Goal: Task Accomplishment & Management: Manage account settings

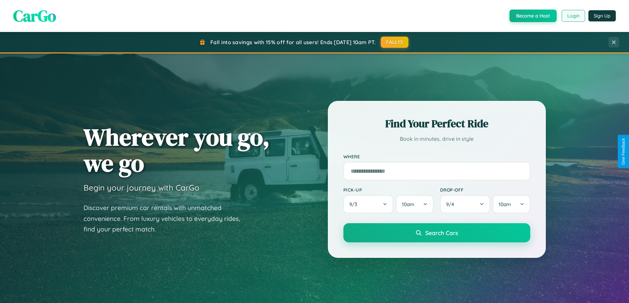
click at [573, 16] on button "Login" at bounding box center [572, 16] width 23 height 12
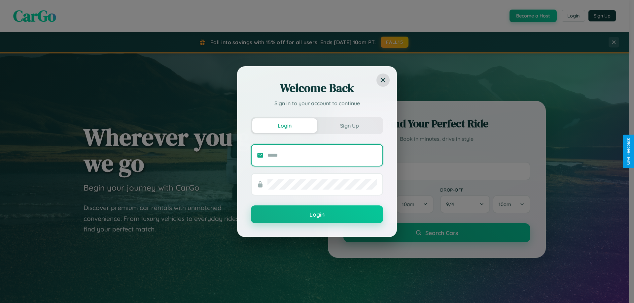
click at [322, 155] on input "text" at bounding box center [322, 155] width 110 height 11
type input "**********"
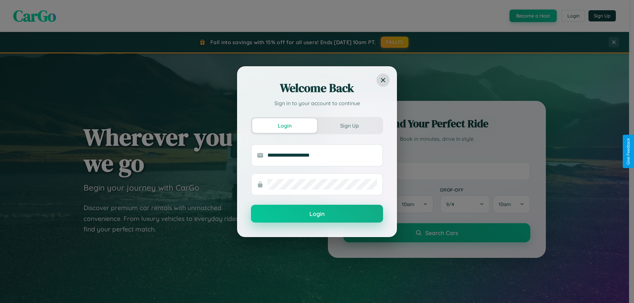
click at [317, 214] on button "Login" at bounding box center [317, 214] width 132 height 18
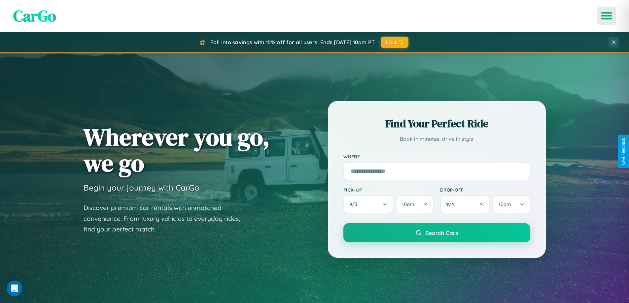
click at [606, 16] on icon "Open menu" at bounding box center [607, 16] width 10 height 6
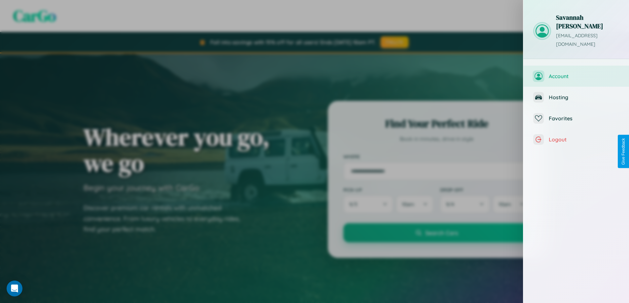
click at [576, 73] on span "Account" at bounding box center [584, 76] width 70 height 7
